Goal: Information Seeking & Learning: Learn about a topic

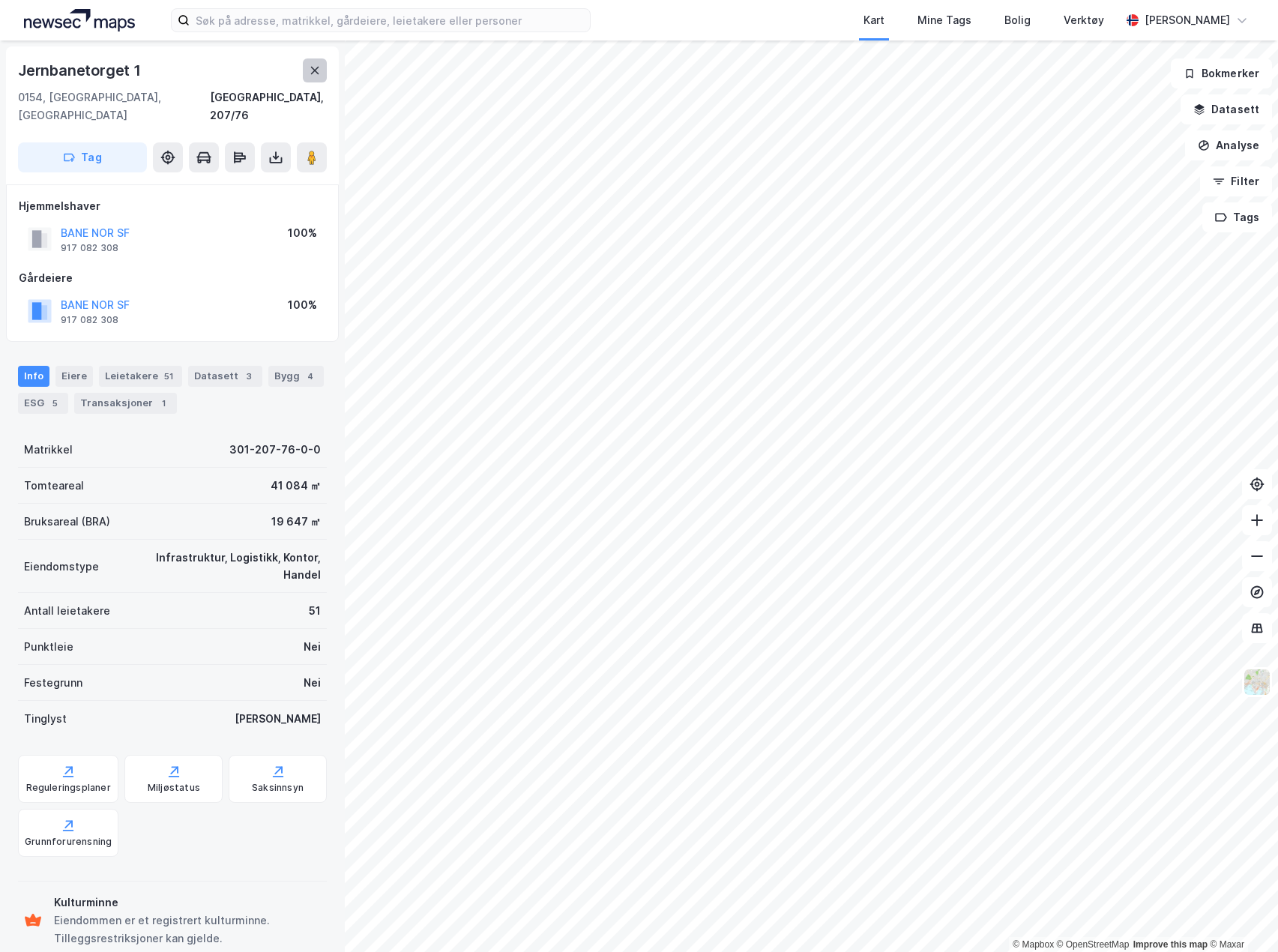
click at [315, 77] on button at bounding box center [314, 70] width 24 height 24
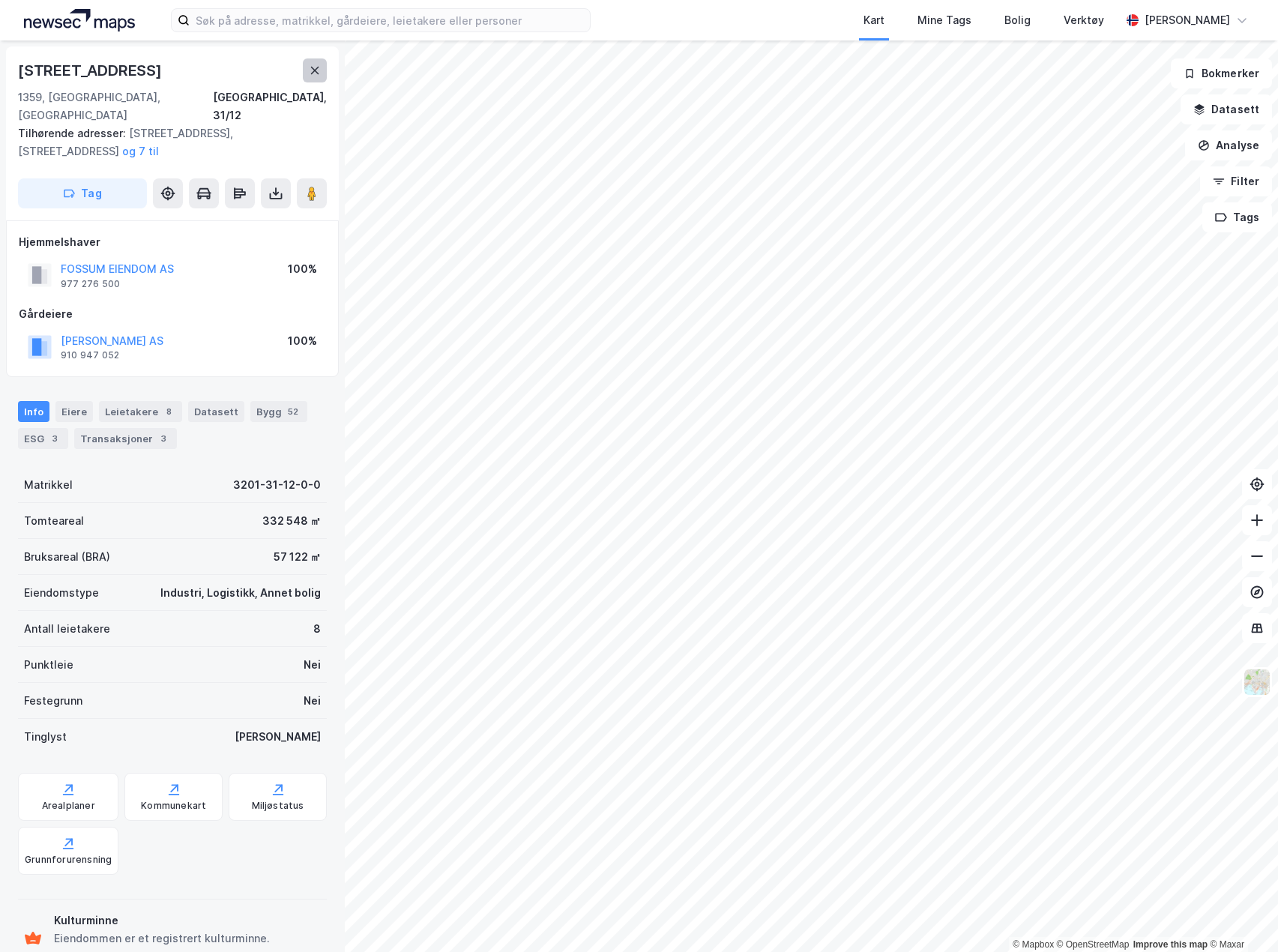
click at [310, 72] on icon at bounding box center [314, 70] width 12 height 12
click at [309, 72] on icon at bounding box center [314, 70] width 12 height 12
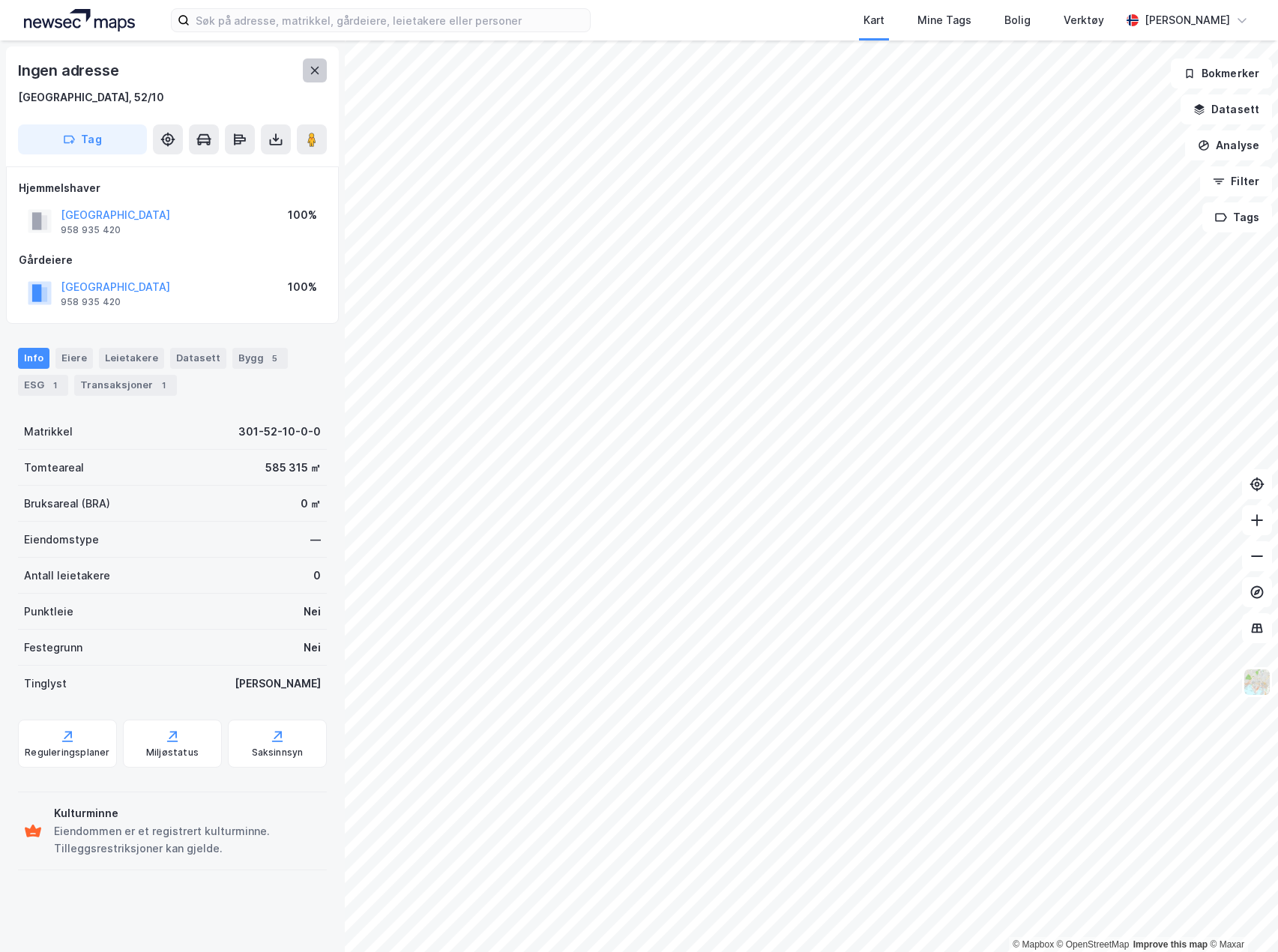
click at [317, 72] on icon at bounding box center [314, 70] width 12 height 12
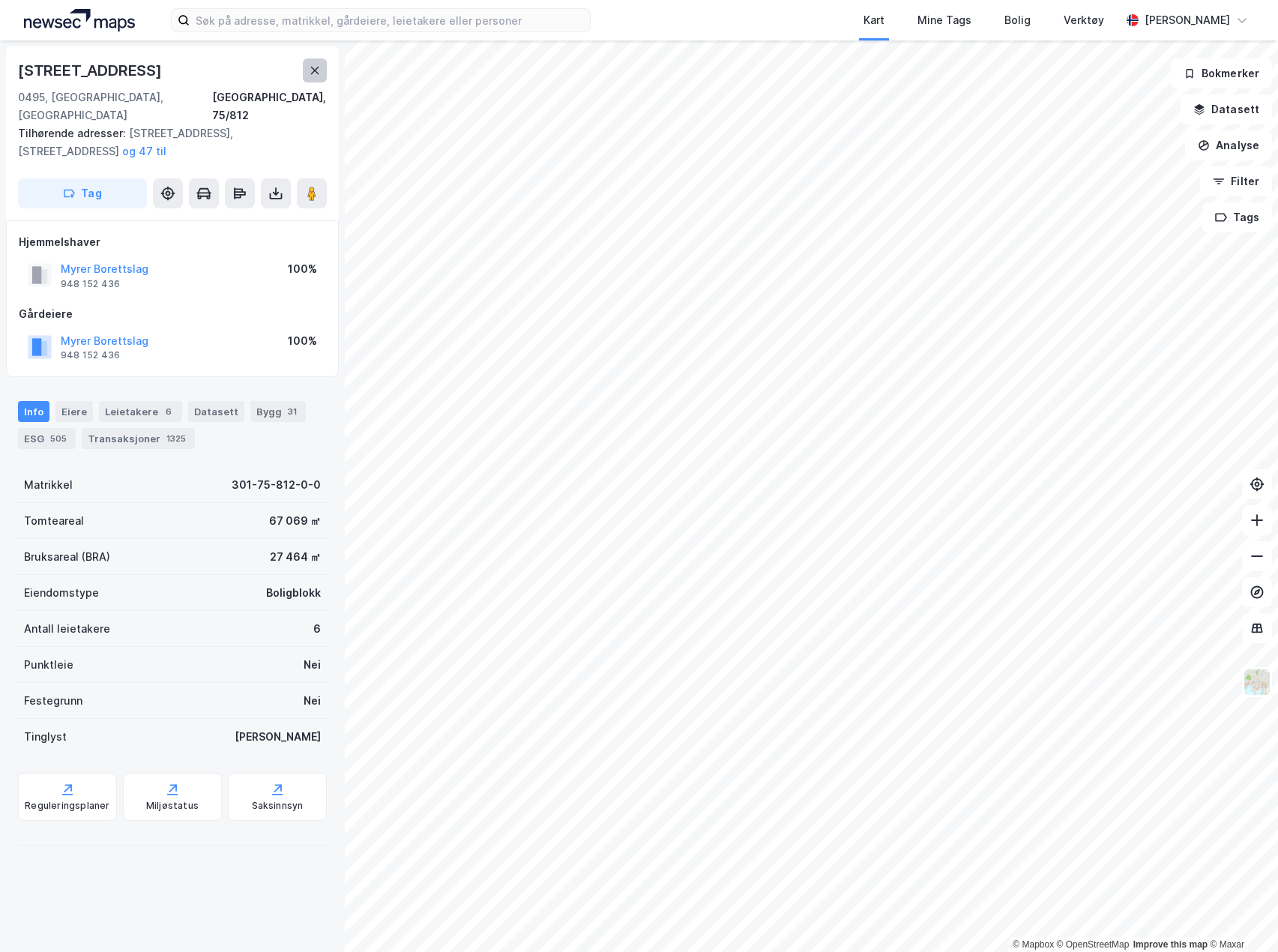
click at [320, 71] on icon at bounding box center [314, 70] width 12 height 12
